Goal: Information Seeking & Learning: Learn about a topic

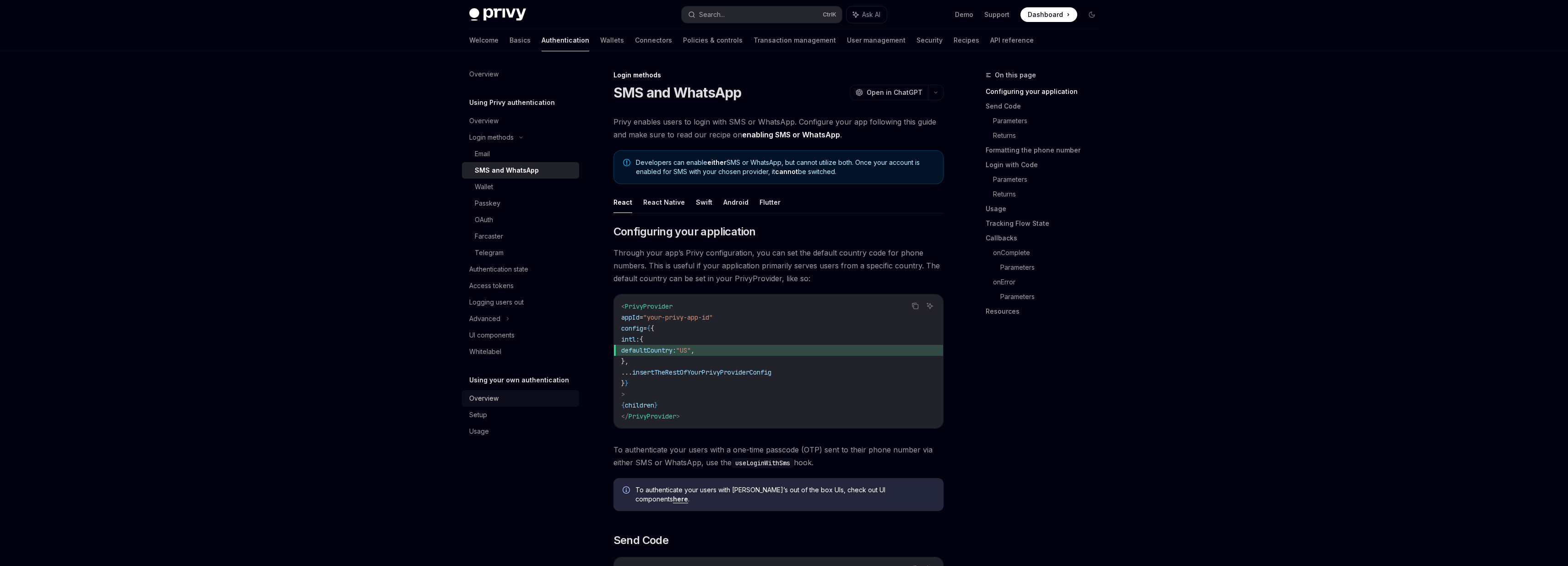
click at [476, 402] on div "Overview" at bounding box center [484, 398] width 30 height 11
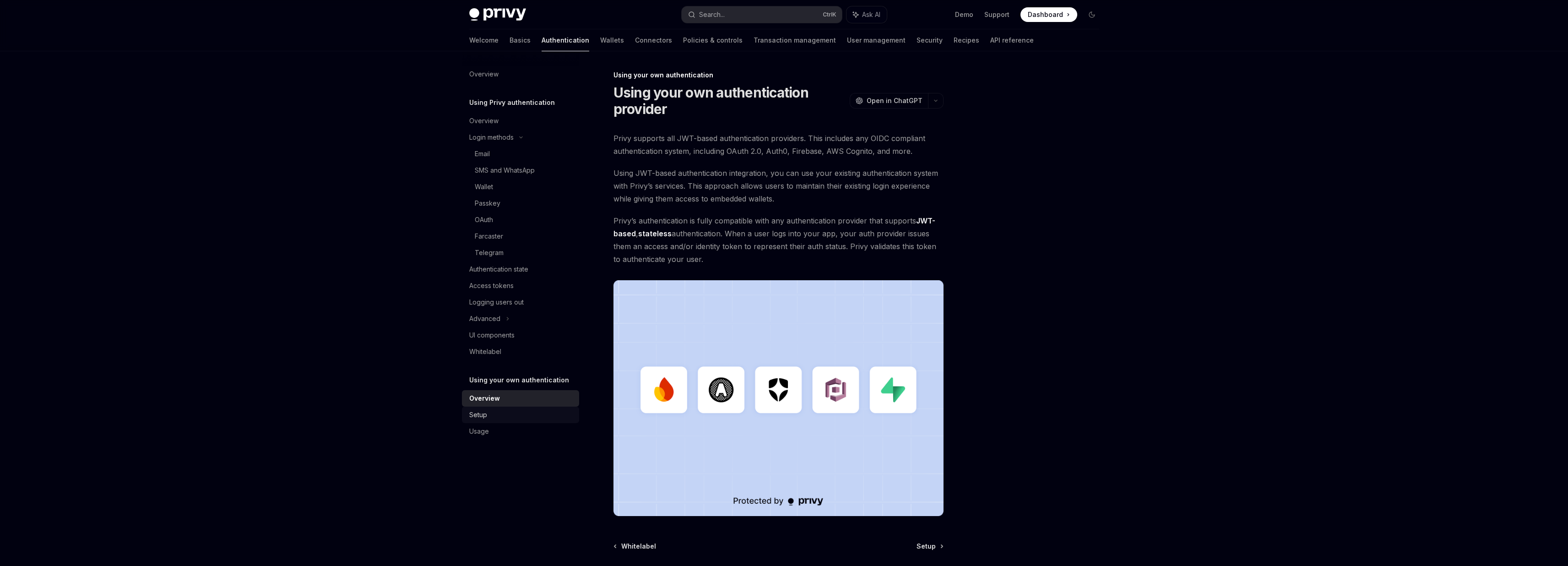
click at [490, 412] on div "Setup" at bounding box center [521, 415] width 105 height 11
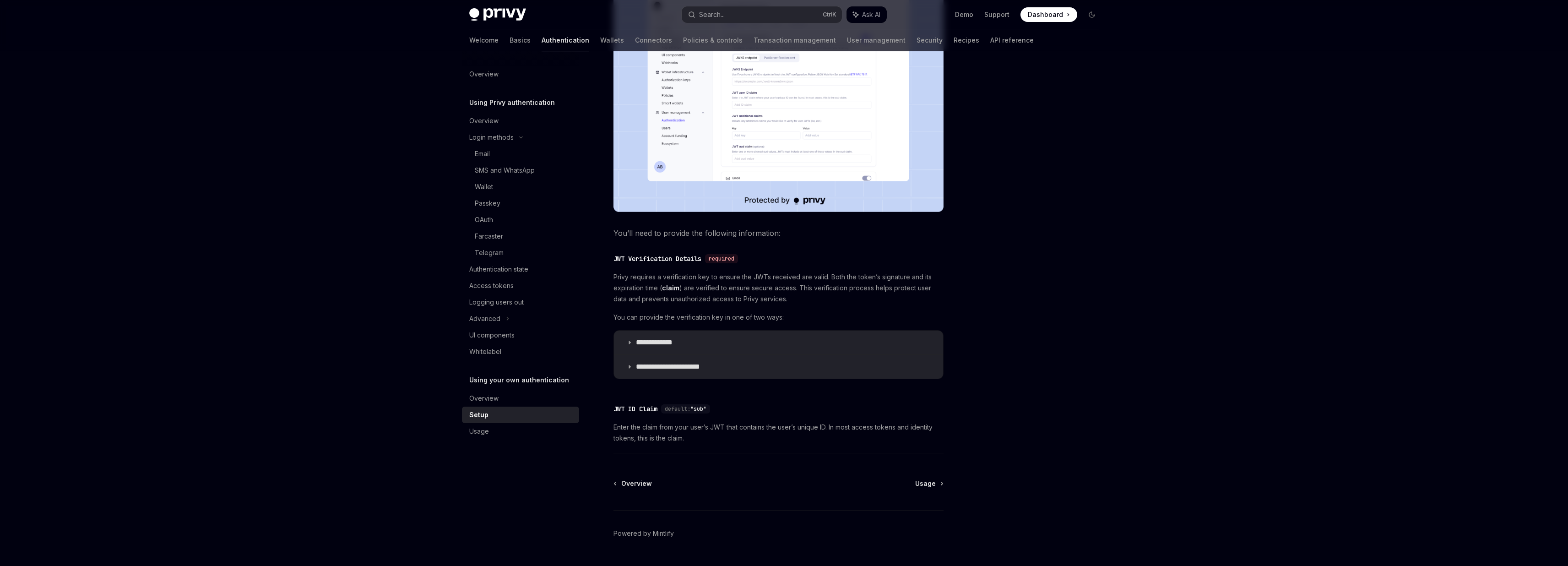
scroll to position [274, 0]
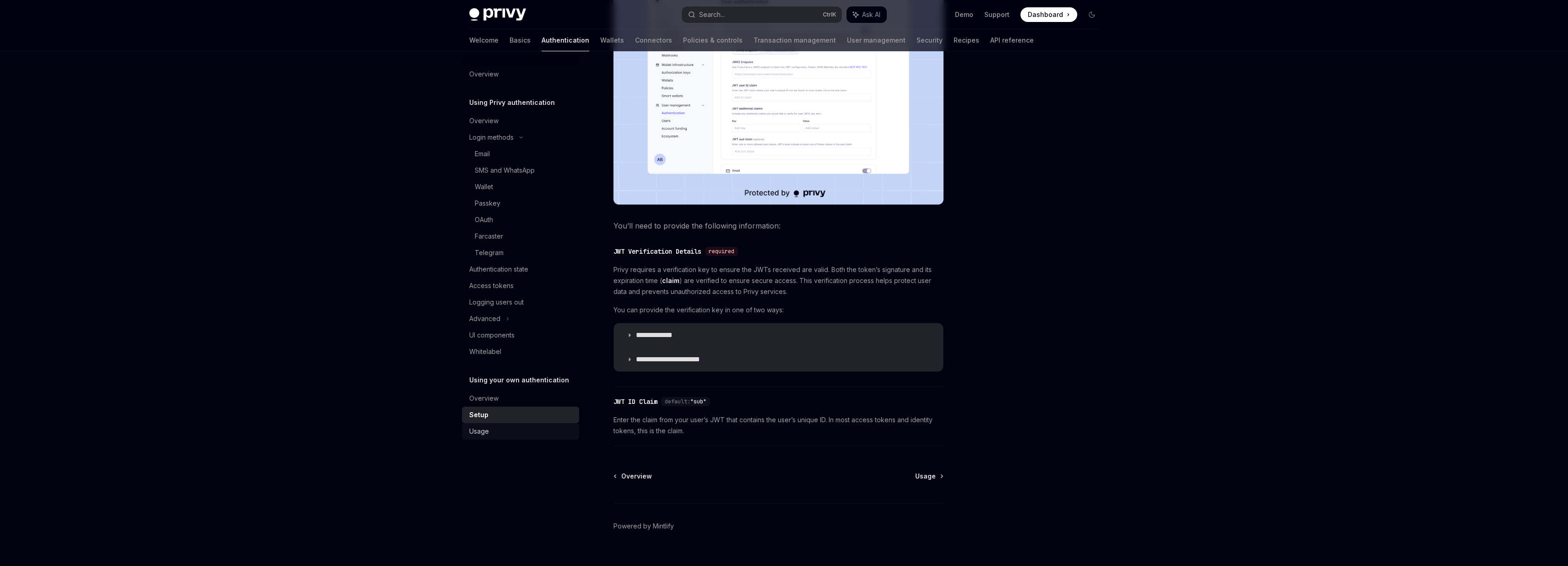
click at [489, 436] on div "Usage" at bounding box center [521, 431] width 105 height 11
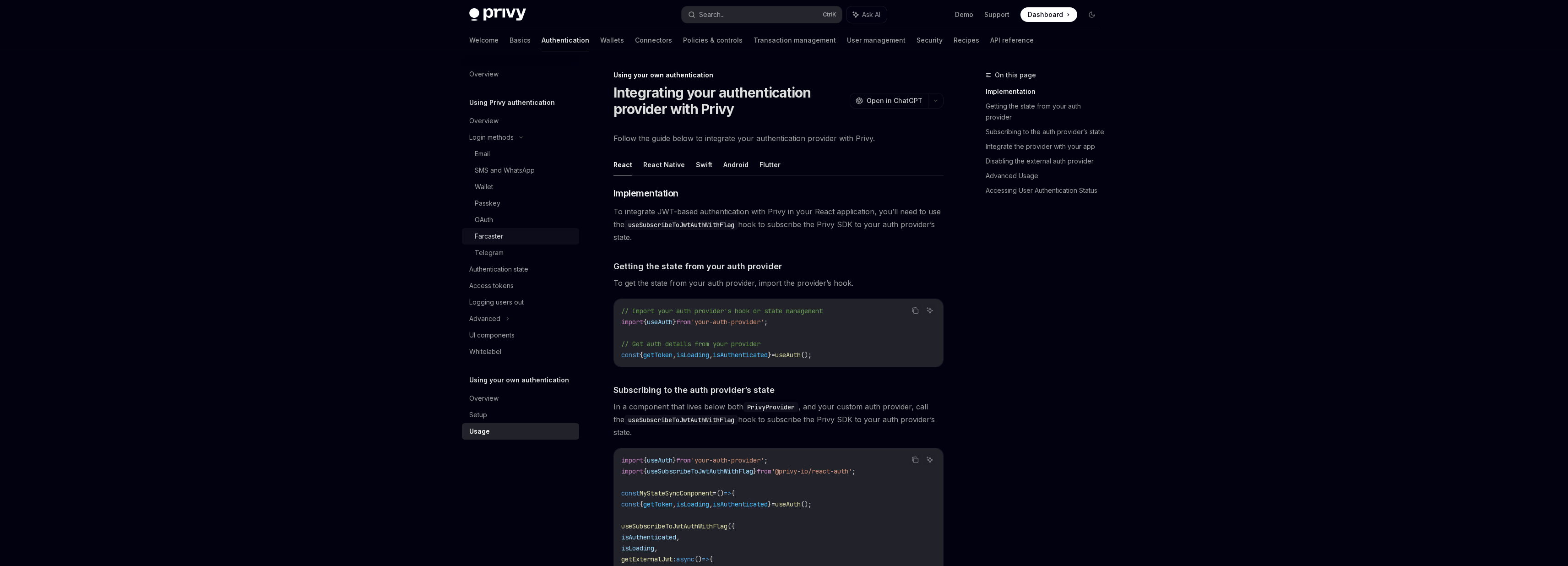
click at [525, 231] on div "Farcaster" at bounding box center [524, 236] width 99 height 11
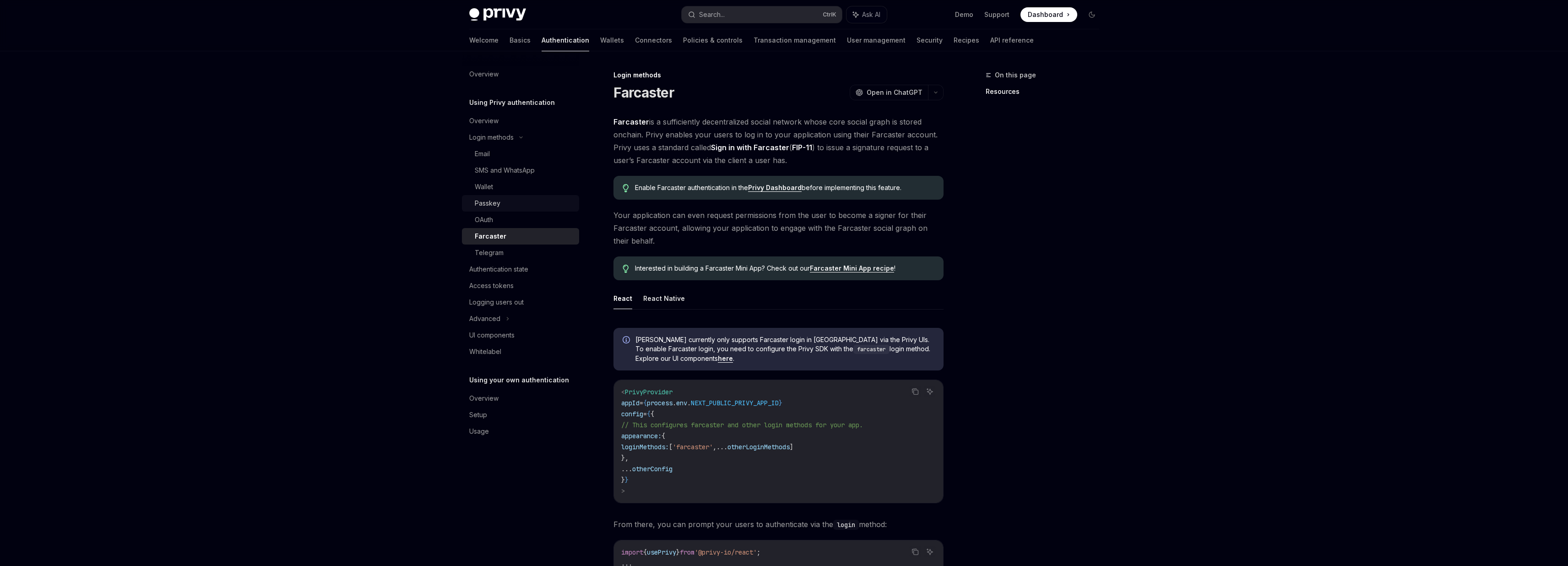
click at [498, 201] on div "Passkey" at bounding box center [487, 203] width 26 height 11
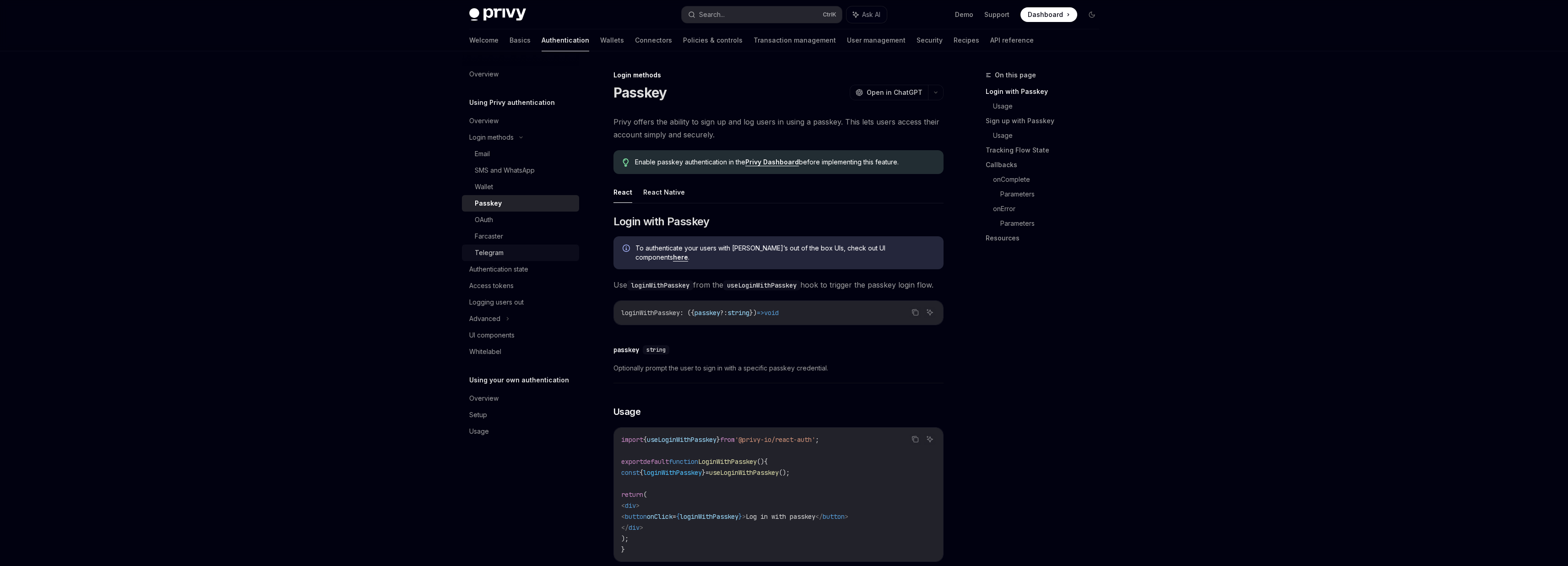
click at [537, 256] on div "Telegram" at bounding box center [524, 253] width 99 height 11
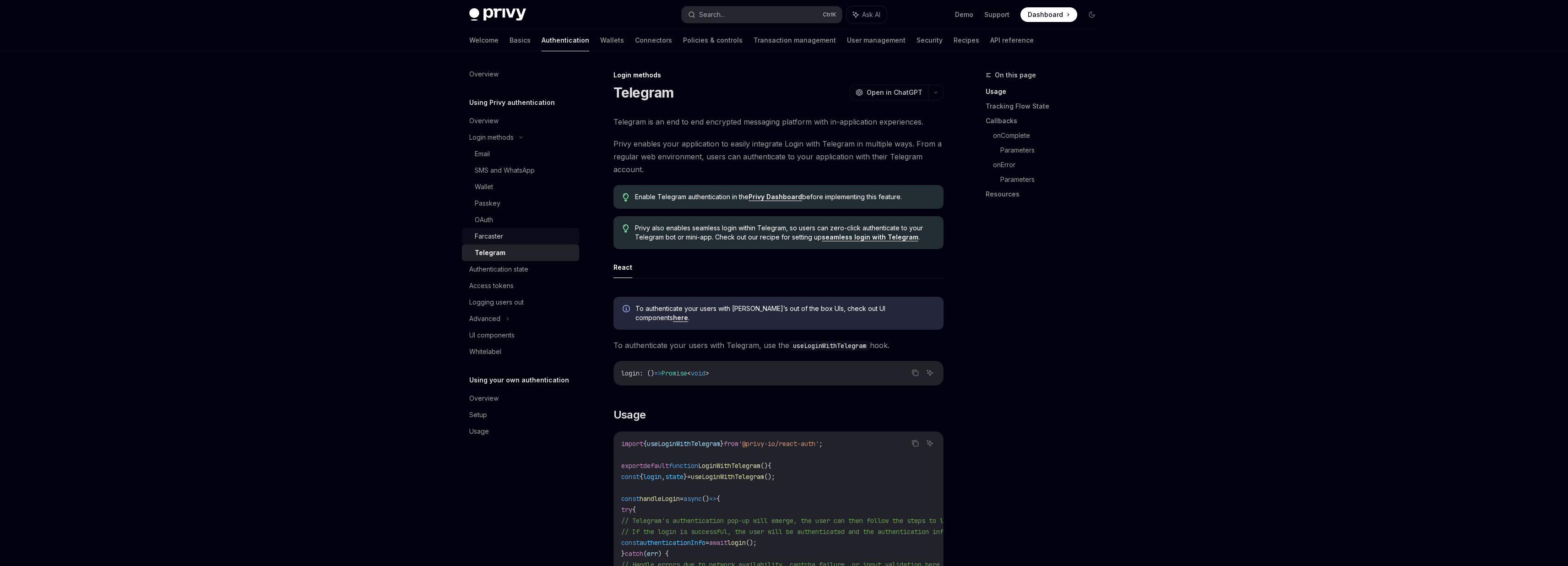
click at [525, 240] on div "Farcaster" at bounding box center [524, 236] width 99 height 11
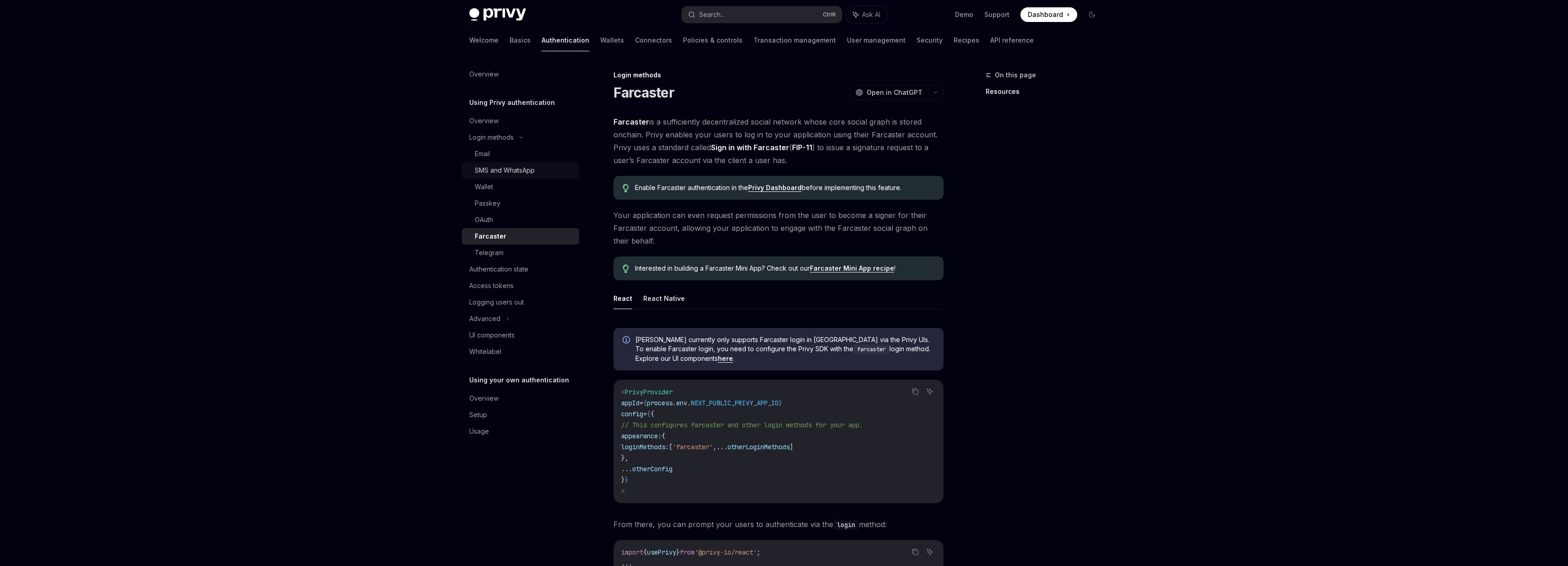
click at [488, 167] on div "SMS and WhatsApp" at bounding box center [504, 170] width 60 height 11
type textarea "*"
